Goal: Check status: Check status

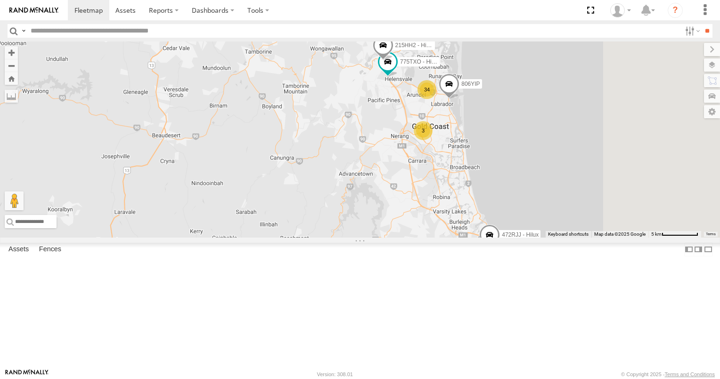
click at [436, 99] on div "34" at bounding box center [426, 89] width 19 height 19
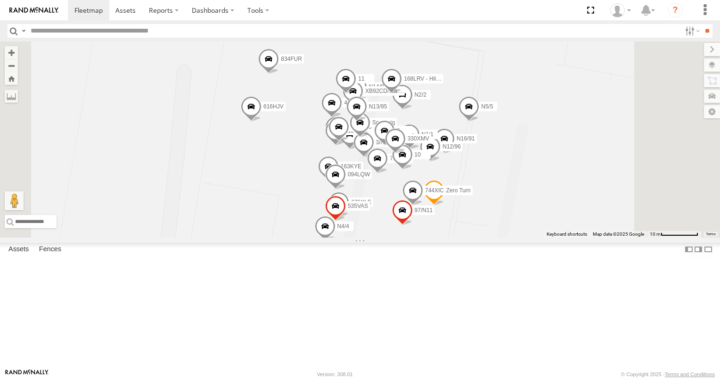
click at [0, 0] on div "All Assets" at bounding box center [0, 0] width 0 height 0
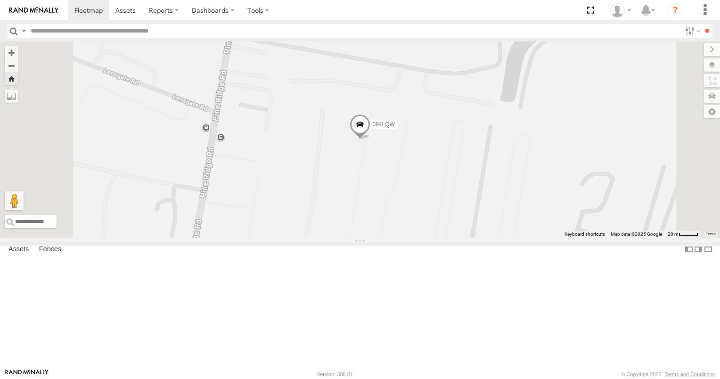
click at [370, 140] on span at bounding box center [359, 126] width 21 height 25
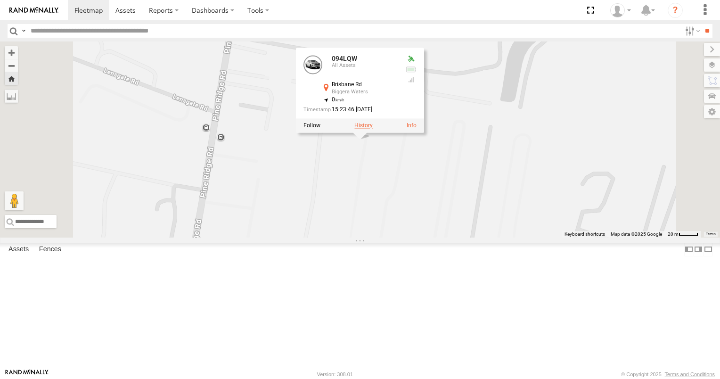
click at [373, 129] on label at bounding box center [363, 125] width 18 height 7
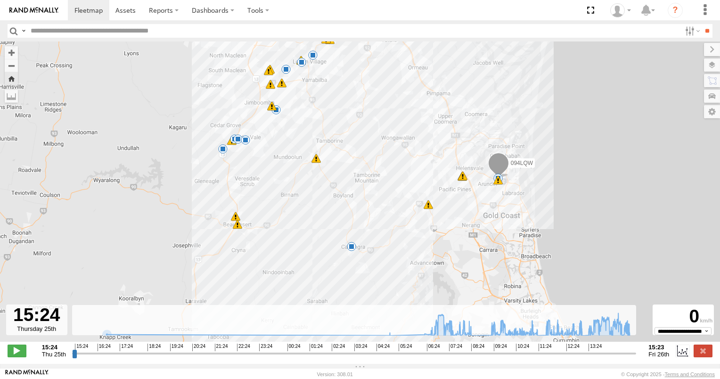
drag, startPoint x: 216, startPoint y: 282, endPoint x: 219, endPoint y: 219, distance: 63.2
click at [219, 219] on div "094LQW 07:26 Fri 07:30 Fri 07:31 Fri 07:41 Fri 08:00 Fri 08:30 Fri 09:29 Fri 09…" at bounding box center [360, 196] width 720 height 310
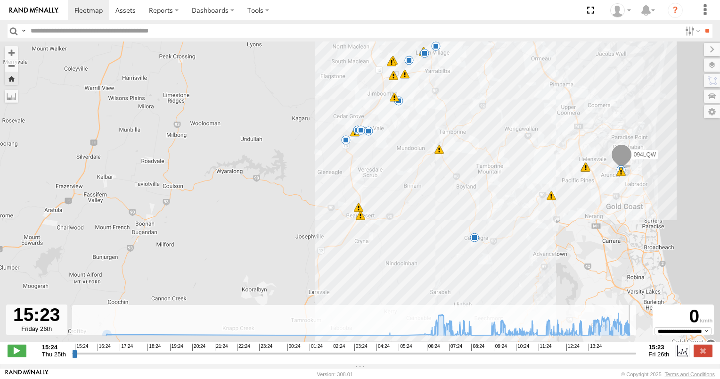
drag, startPoint x: 75, startPoint y: 357, endPoint x: 637, endPoint y: 360, distance: 561.8
type input "**********"
click at [636, 357] on input "range" at bounding box center [354, 352] width 564 height 9
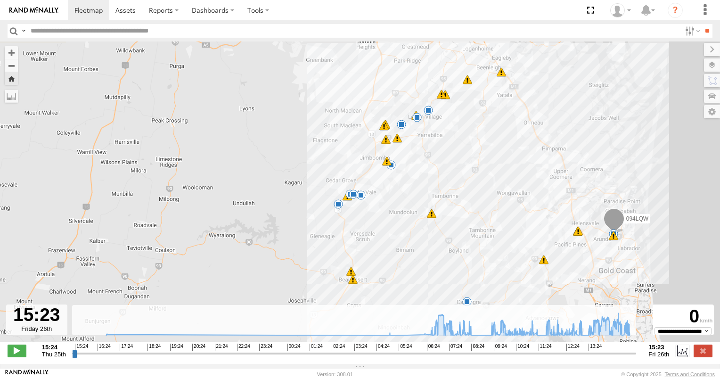
drag, startPoint x: 477, startPoint y: 169, endPoint x: 466, endPoint y: 252, distance: 84.1
click at [466, 251] on div "094LQW 07:26 Fri 07:30 Fri 07:31 Fri 07:41 Fri 08:00 Fri 08:30 Fri 09:29 Fri 09…" at bounding box center [360, 196] width 720 height 310
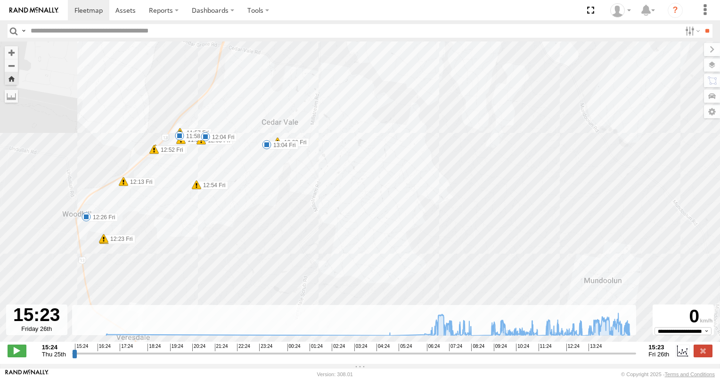
drag, startPoint x: 186, startPoint y: 273, endPoint x: 182, endPoint y: 225, distance: 48.1
click at [182, 225] on div "094LQW 07:26 Fri 07:30 Fri 07:31 Fri 07:41 Fri 08:00 Fri 08:30 Fri 09:29 Fri 09…" at bounding box center [360, 196] width 720 height 310
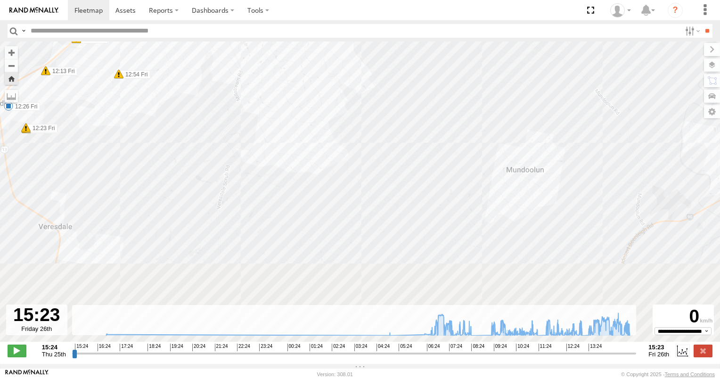
drag, startPoint x: 277, startPoint y: 229, endPoint x: 177, endPoint y: 96, distance: 166.5
click at [180, 99] on div "094LQW 07:26 Fri 07:30 Fri 07:31 Fri 07:41 Fri 08:00 Fri 08:30 Fri 09:29 Fri 09…" at bounding box center [360, 196] width 720 height 310
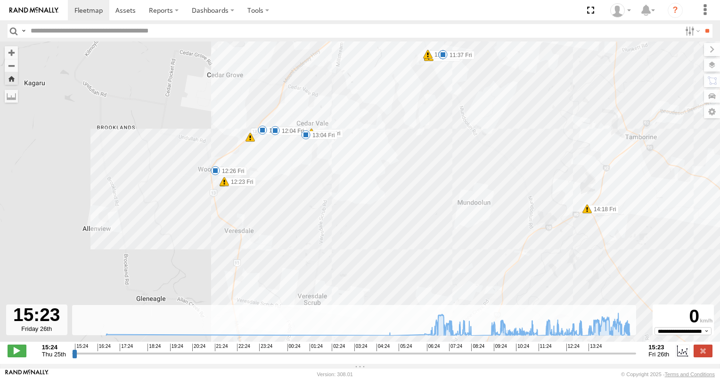
click at [216, 174] on span at bounding box center [215, 170] width 9 height 9
click at [306, 137] on span at bounding box center [305, 134] width 9 height 9
click at [261, 131] on span at bounding box center [262, 129] width 9 height 9
click at [276, 132] on span at bounding box center [274, 130] width 9 height 9
click at [443, 59] on span at bounding box center [442, 54] width 9 height 9
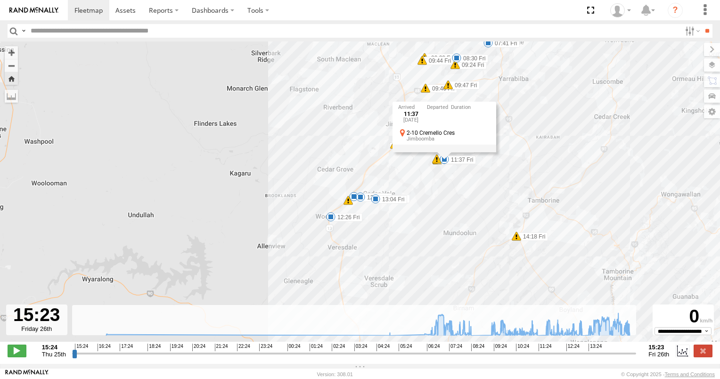
drag, startPoint x: 416, startPoint y: 146, endPoint x: 415, endPoint y: 235, distance: 89.0
click at [415, 235] on div "094LQW 07:26 Fri 07:30 Fri 07:31 Fri 07:41 Fri 08:00 Fri 08:30 Fri 09:29 Fri 09…" at bounding box center [360, 196] width 720 height 310
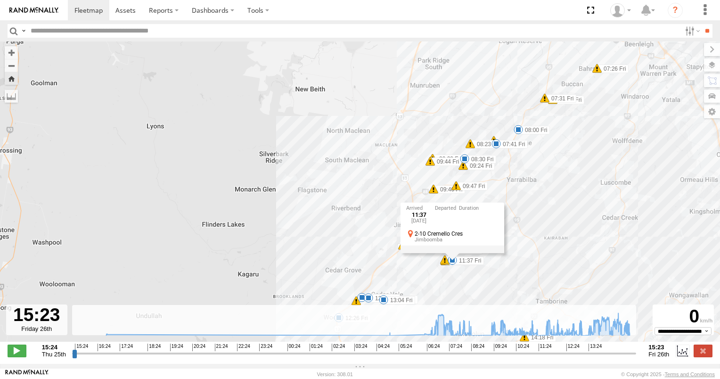
drag, startPoint x: 539, startPoint y: 174, endPoint x: 536, endPoint y: 207, distance: 32.6
click at [537, 206] on div "094LQW 07:26 Fri 07:30 Fri 07:31 Fri 07:41 Fri 08:00 Fri 08:30 Fri 09:29 Fri 09…" at bounding box center [360, 196] width 720 height 310
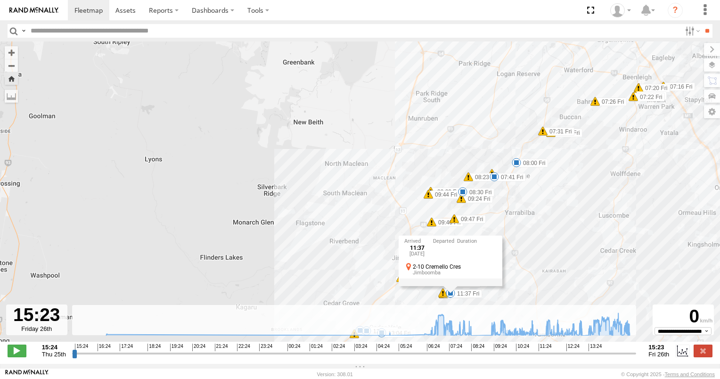
click at [517, 165] on span at bounding box center [515, 162] width 9 height 9
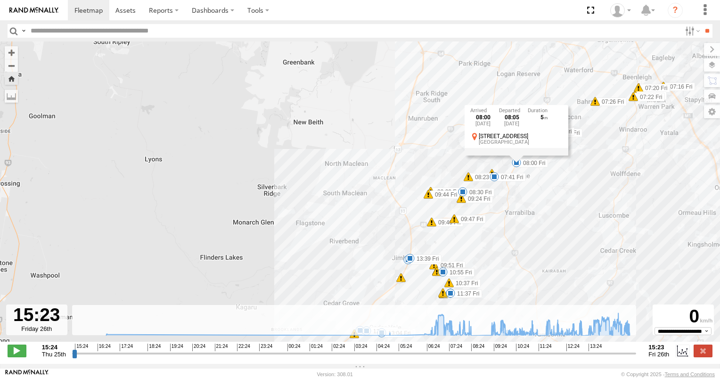
click at [494, 180] on span at bounding box center [493, 176] width 9 height 9
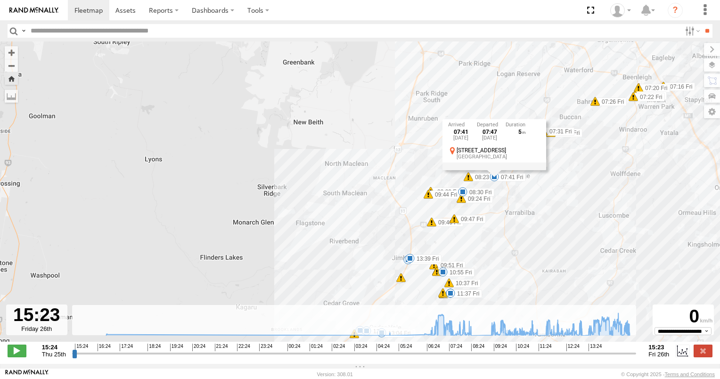
click at [462, 194] on span at bounding box center [462, 191] width 9 height 9
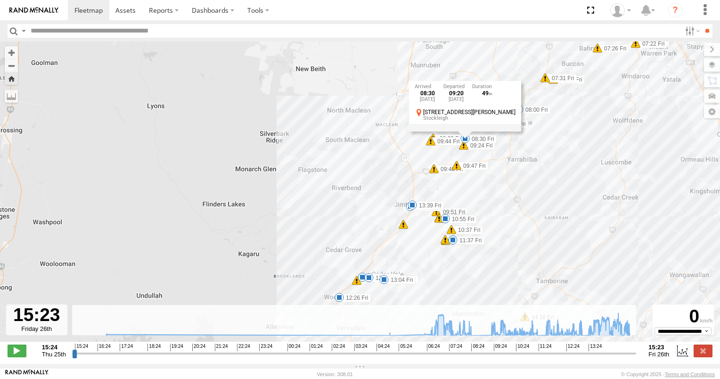
drag, startPoint x: 515, startPoint y: 254, endPoint x: 517, endPoint y: 197, distance: 56.6
click at [517, 197] on div "094LQW 07:26 Fri 07:30 Fri 07:31 Fri 07:41 Fri 08:00 Fri 08:30 Fri 09:29 Fri 09…" at bounding box center [360, 196] width 720 height 310
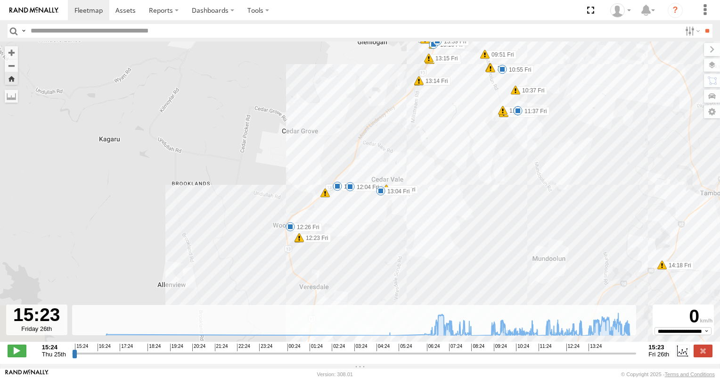
drag, startPoint x: 410, startPoint y: 277, endPoint x: 436, endPoint y: 180, distance: 100.5
click at [436, 180] on div "094LQW 07:26 Fri 07:30 Fri 07:31 Fri 07:41 Fri 08:00 Fri 08:30 Fri 09:29 Fri 09…" at bounding box center [360, 196] width 720 height 310
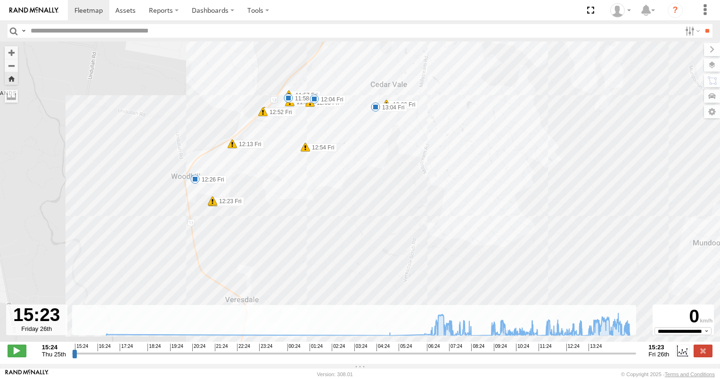
click at [376, 109] on span at bounding box center [375, 106] width 9 height 9
click at [373, 139] on div "094LQW 07:26 Fri 07:30 Fri 07:31 Fri 07:41 Fri 08:00 Fri 08:30 Fri 09:29 Fri 09…" at bounding box center [360, 196] width 720 height 310
click at [387, 104] on span at bounding box center [385, 103] width 9 height 9
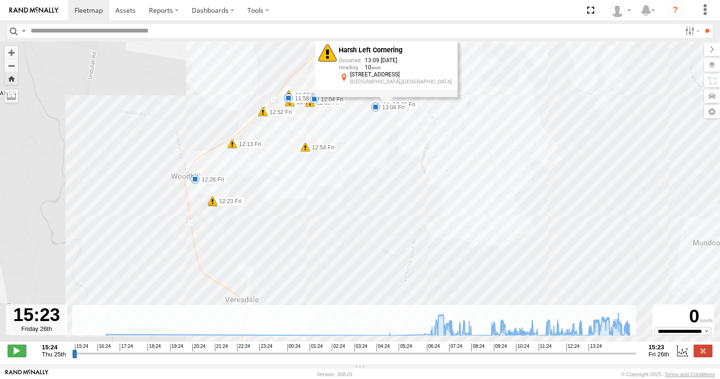
click at [385, 136] on div "094LQW 07:26 Fri 07:30 Fri 07:31 Fri 07:41 Fri 08:00 Fri 08:30 Fri 09:29 Fri 09…" at bounding box center [360, 196] width 720 height 310
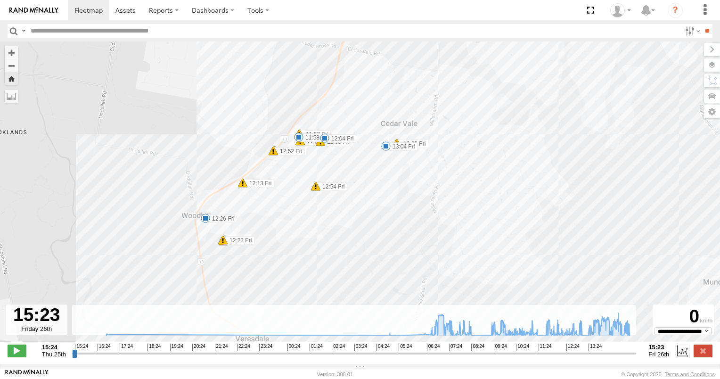
drag, startPoint x: 304, startPoint y: 172, endPoint x: 320, endPoint y: 233, distance: 62.8
click at [320, 233] on div "094LQW 07:26 Fri 07:30 Fri 07:31 Fri 07:41 Fri 08:00 Fri 08:30 Fri 09:29 Fri 09…" at bounding box center [360, 196] width 720 height 310
